Goal: Find specific page/section: Find specific page/section

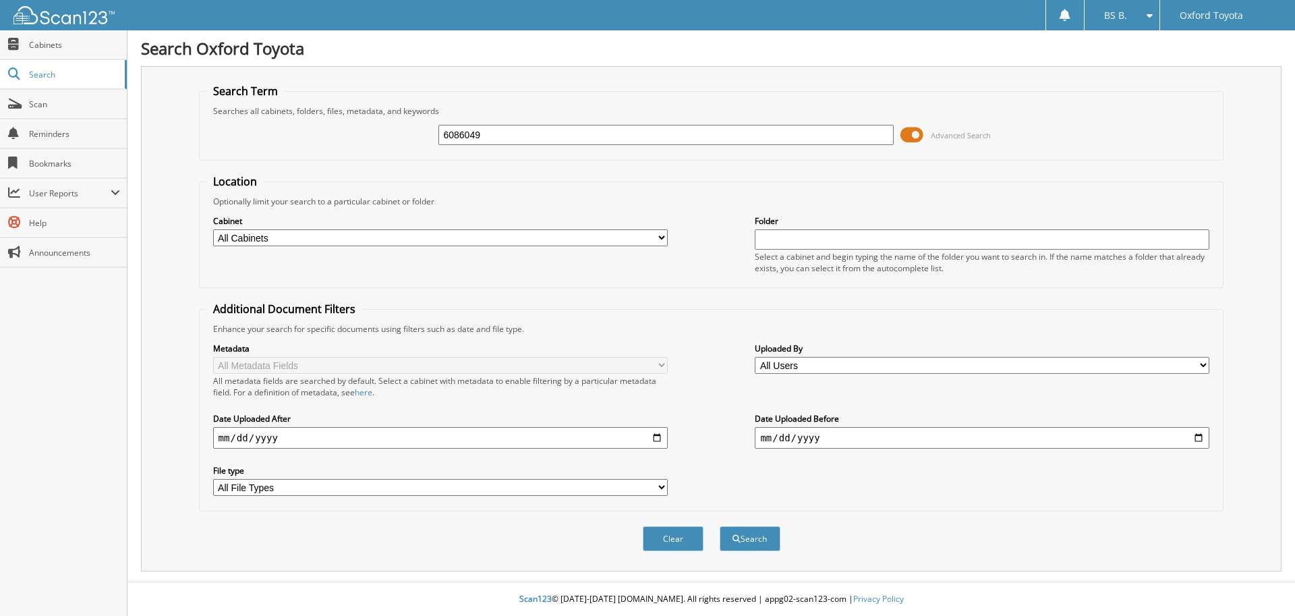
type input "6086049"
click at [720, 526] on button "Search" at bounding box center [750, 538] width 61 height 25
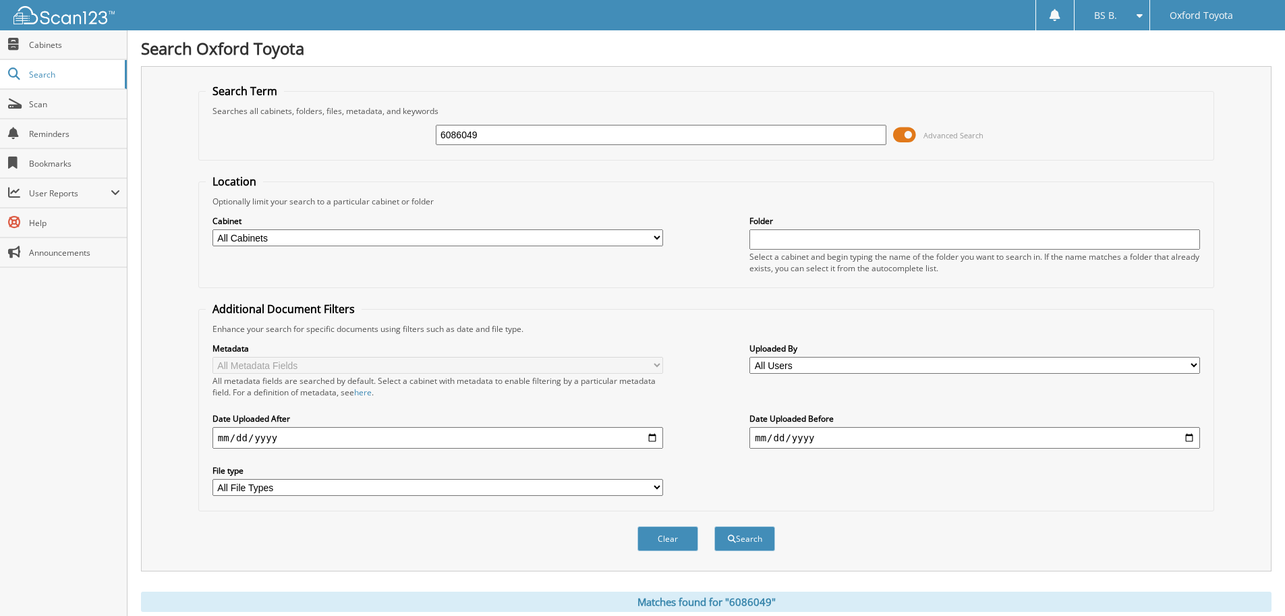
click at [903, 136] on span at bounding box center [904, 135] width 23 height 20
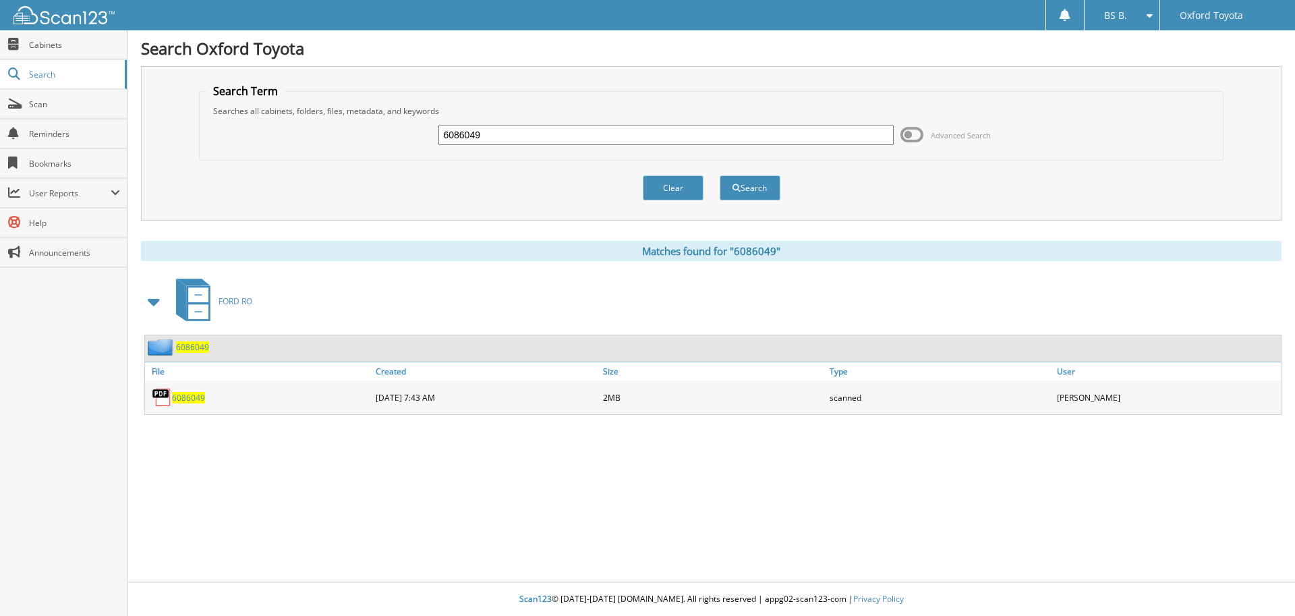
click at [190, 399] on span "6086049" at bounding box center [188, 397] width 33 height 11
